Goal: Information Seeking & Learning: Understand process/instructions

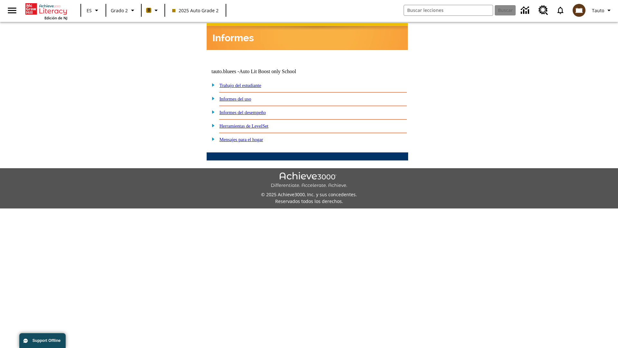
click at [251, 110] on link "Informes del desempeño" at bounding box center [243, 112] width 46 height 5
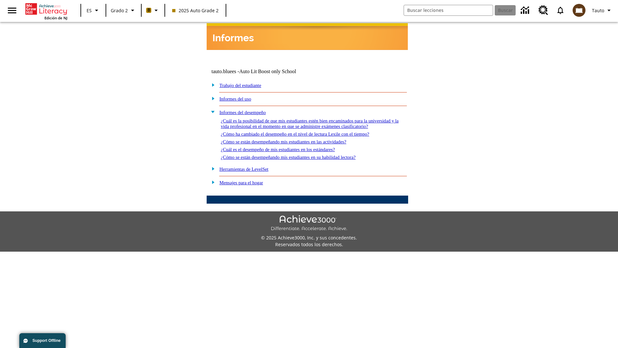
click at [294, 139] on link "¿Cómo se están desempeñando mis estudiantes en las actividades?" at bounding box center [284, 141] width 126 height 5
